Goal: Browse casually: Explore the website without a specific task or goal

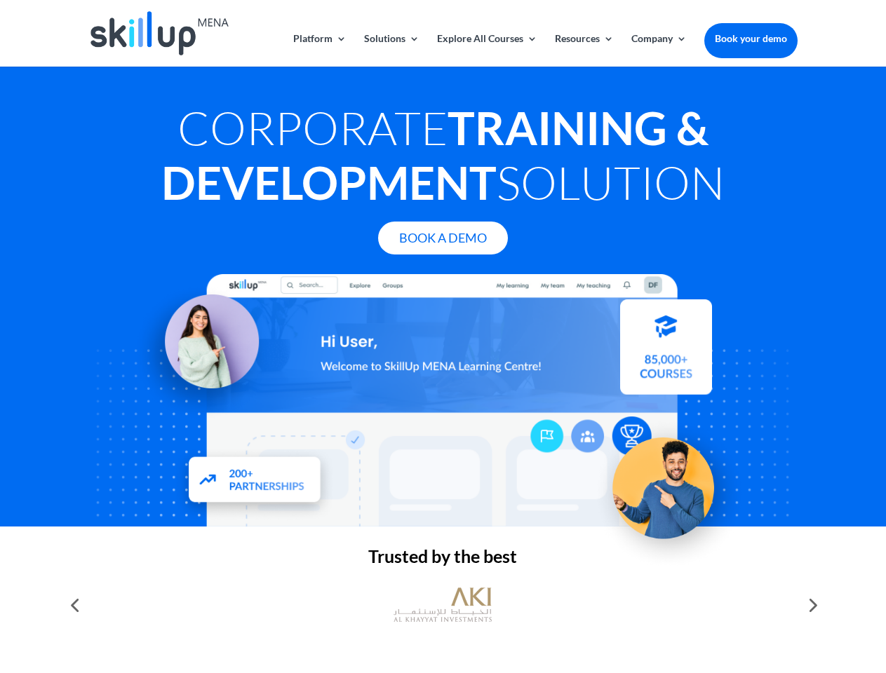
click at [443, 337] on div at bounding box center [442, 400] width 708 height 252
click at [391, 50] on link "Solutions" at bounding box center [391, 50] width 55 height 33
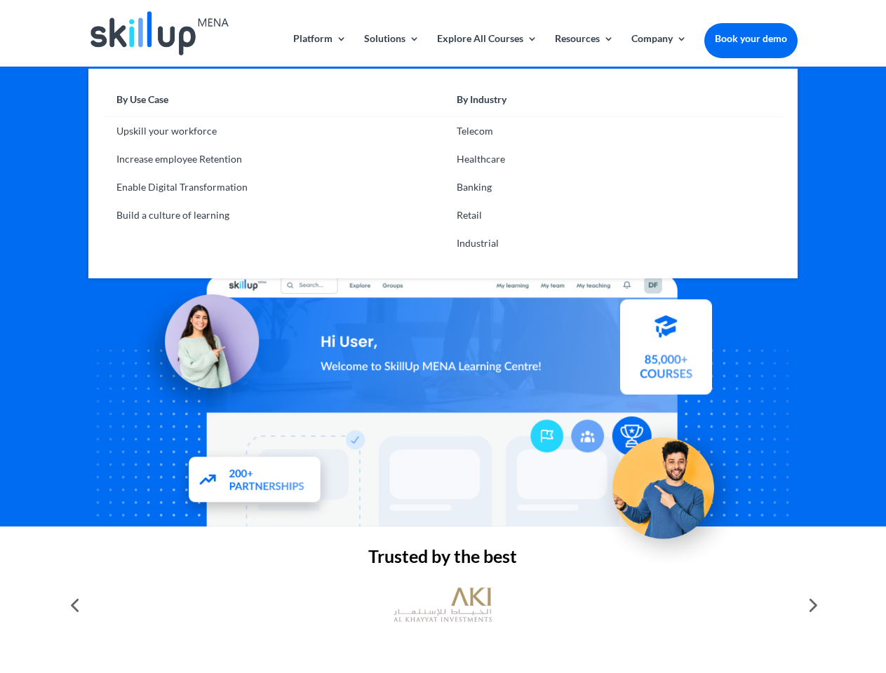
click at [486, 50] on link "Explore All Courses" at bounding box center [487, 50] width 100 height 33
click at [583, 50] on link "Resources" at bounding box center [584, 50] width 59 height 33
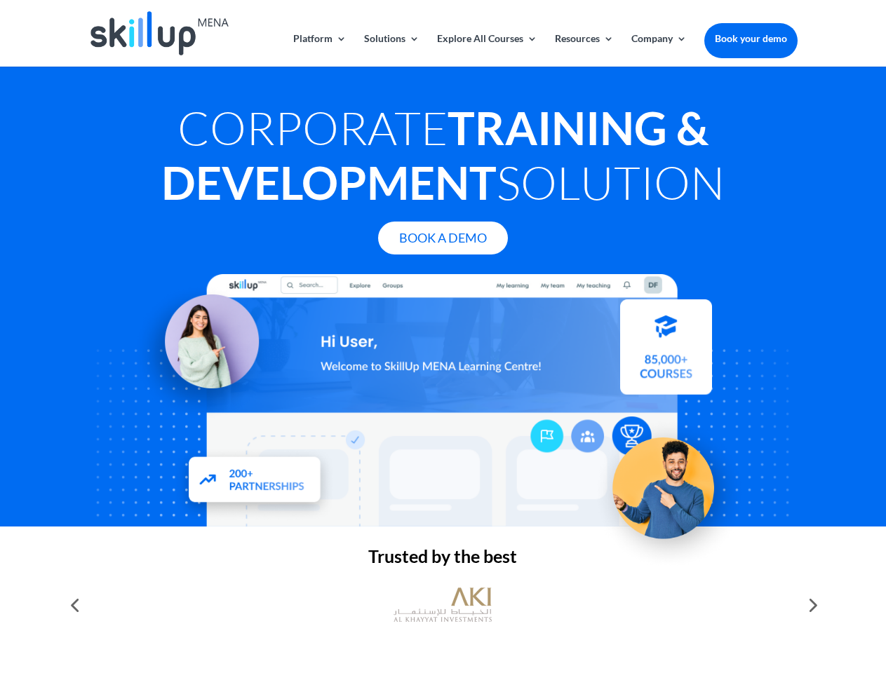
click at [659, 50] on link "Company" at bounding box center [658, 50] width 55 height 33
click at [443, 605] on img at bounding box center [442, 605] width 98 height 49
